Goal: Task Accomplishment & Management: Manage account settings

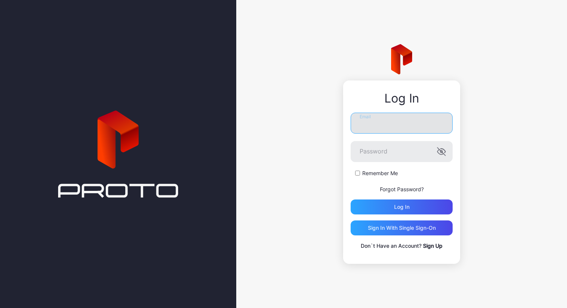
click at [368, 124] on input "Email" at bounding box center [401, 123] width 102 height 21
type input "**********"
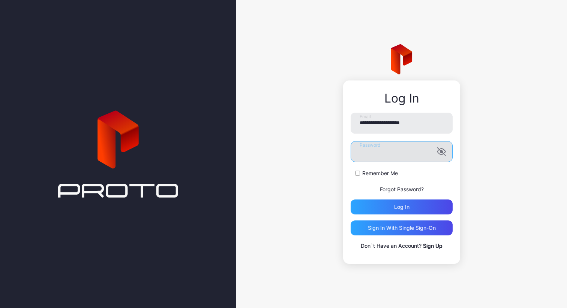
click at [350, 200] on button "Log in" at bounding box center [401, 207] width 102 height 15
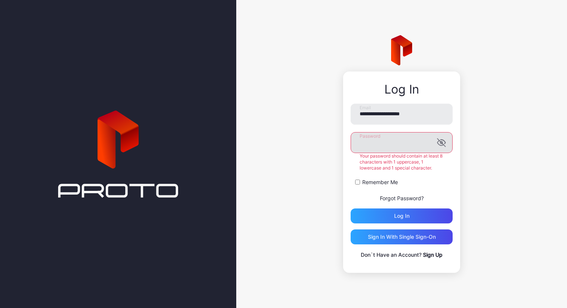
click at [438, 143] on icon "button" at bounding box center [441, 142] width 9 height 9
click at [395, 216] on div "Log in" at bounding box center [401, 216] width 15 height 6
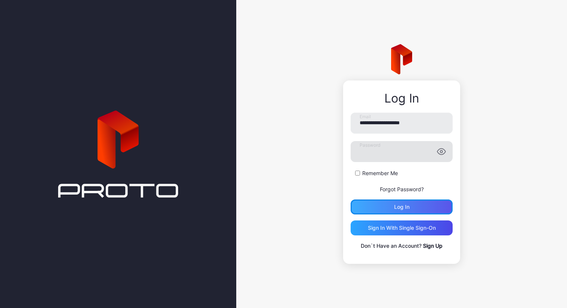
click at [402, 212] on div "Log in" at bounding box center [401, 207] width 102 height 15
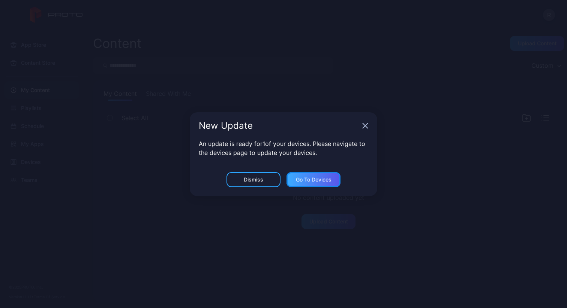
click at [325, 177] on div "Go to devices" at bounding box center [314, 180] width 36 height 6
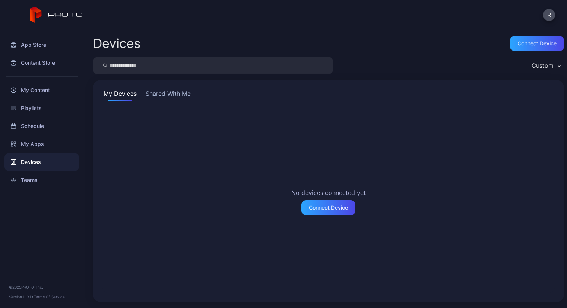
click at [169, 96] on button "Shared With Me" at bounding box center [168, 95] width 48 height 12
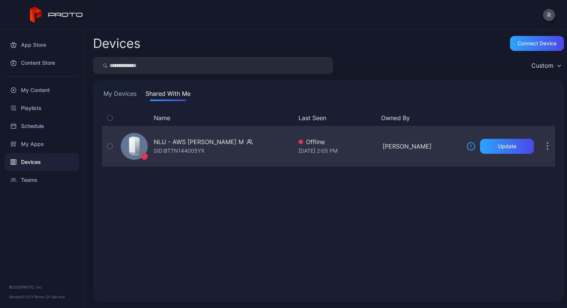
click at [169, 146] on div "NLU - AWS [PERSON_NAME] M" at bounding box center [199, 142] width 90 height 9
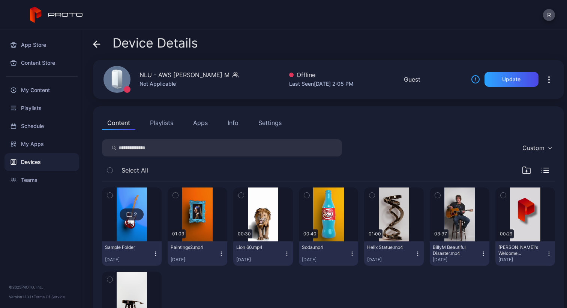
click at [231, 118] on div "Info" at bounding box center [232, 122] width 11 height 9
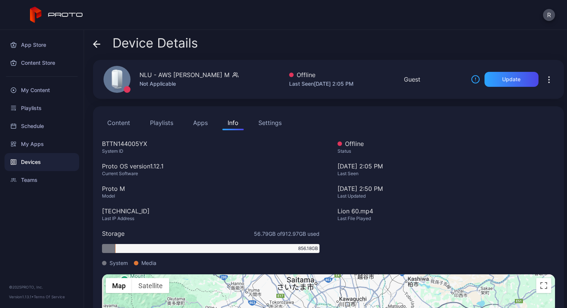
click at [264, 121] on div "Settings" at bounding box center [269, 122] width 23 height 9
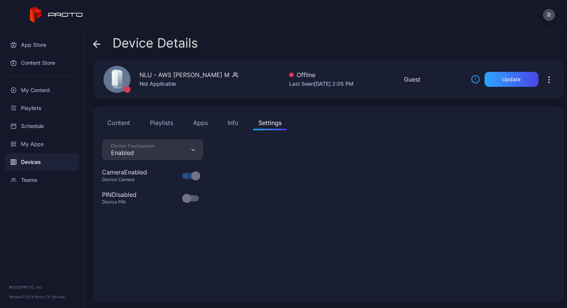
click at [235, 121] on div "Info" at bounding box center [232, 122] width 11 height 9
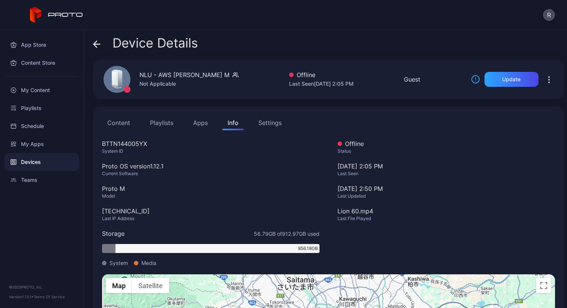
click at [201, 123] on button "Apps" at bounding box center [200, 122] width 25 height 15
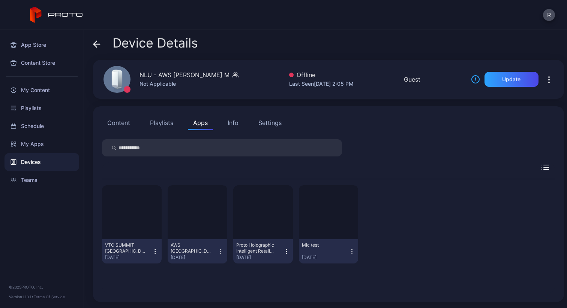
click at [166, 119] on button "Playlists" at bounding box center [162, 122] width 34 height 15
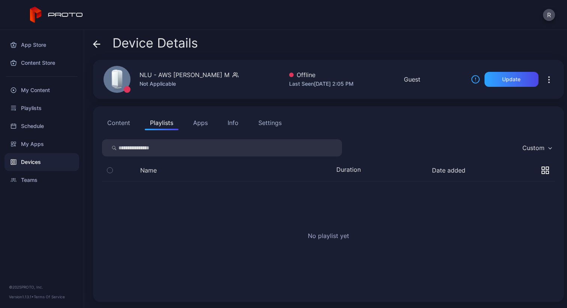
click at [193, 122] on button "Apps" at bounding box center [200, 122] width 25 height 15
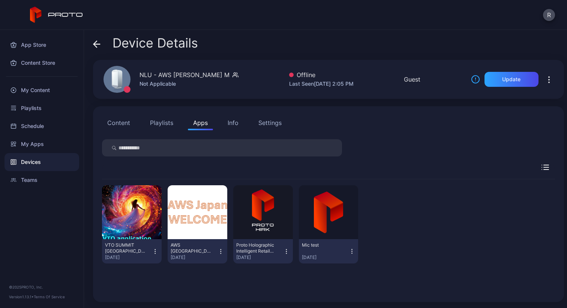
click at [130, 125] on button "Content" at bounding box center [118, 122] width 33 height 15
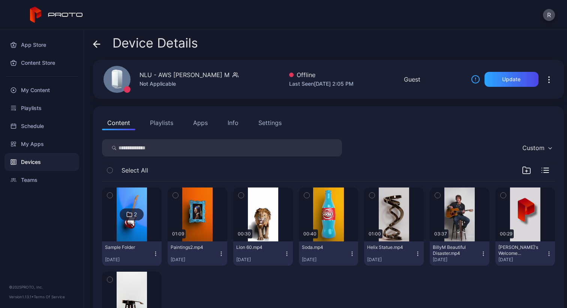
click at [188, 122] on button "Apps" at bounding box center [200, 122] width 25 height 15
